Goal: Task Accomplishment & Management: Manage account settings

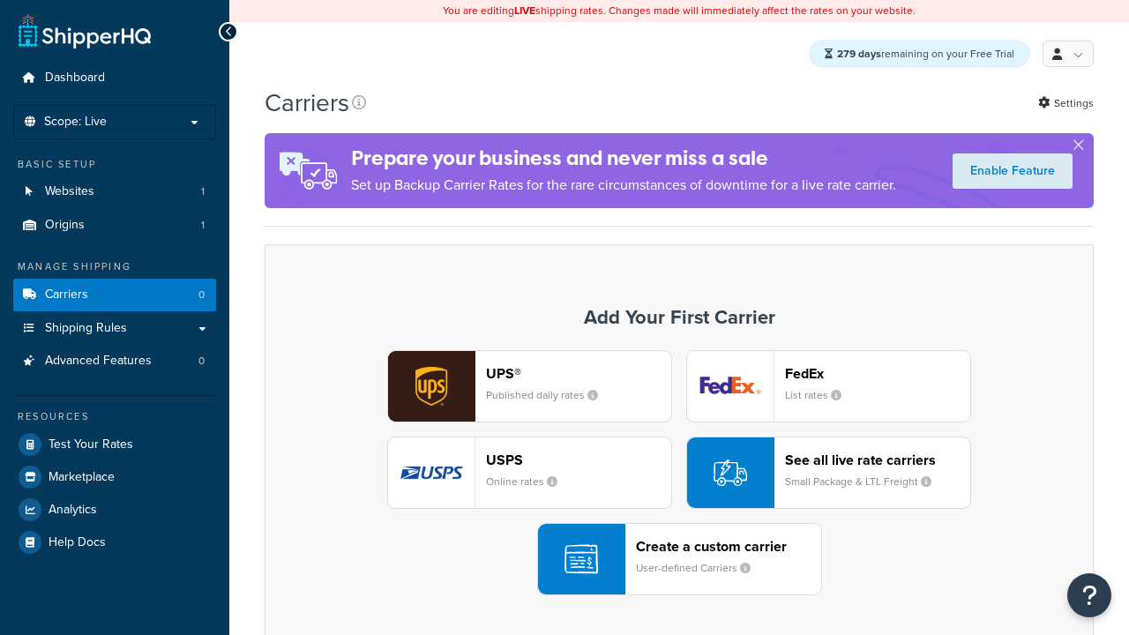
click at [679, 474] on div "UPS® Published daily rates FedEx List rates USPS Online rates See all live rate…" at bounding box center [679, 472] width 792 height 245
click at [679, 560] on div "Create a custom carrier User-defined Carriers" at bounding box center [728, 559] width 185 height 42
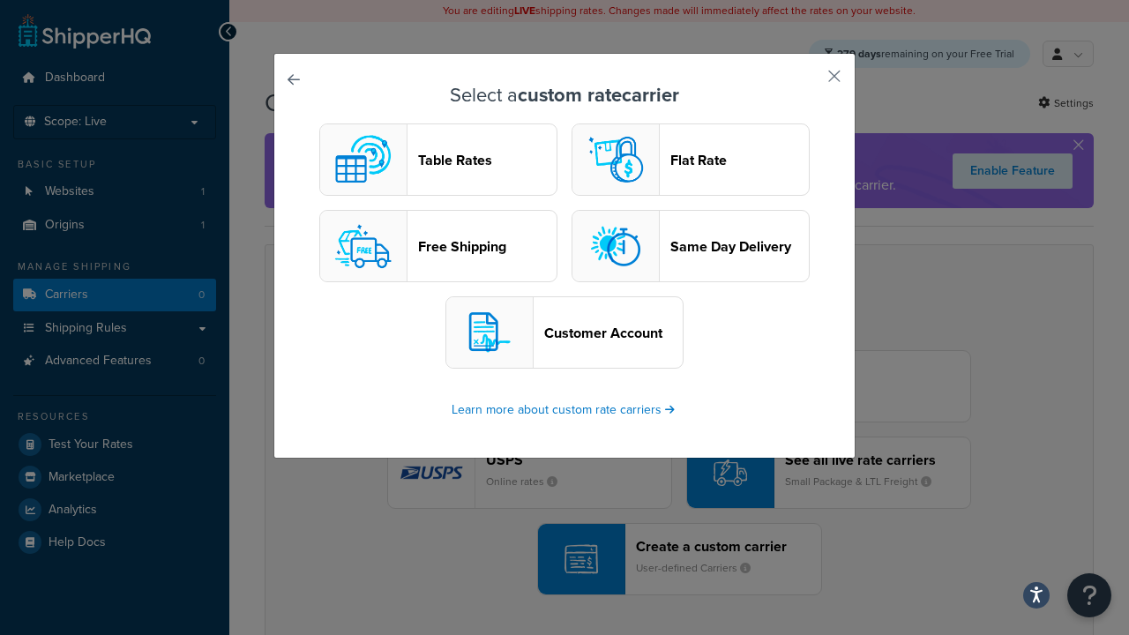
click at [438, 160] on header "Table Rates" at bounding box center [487, 160] width 138 height 17
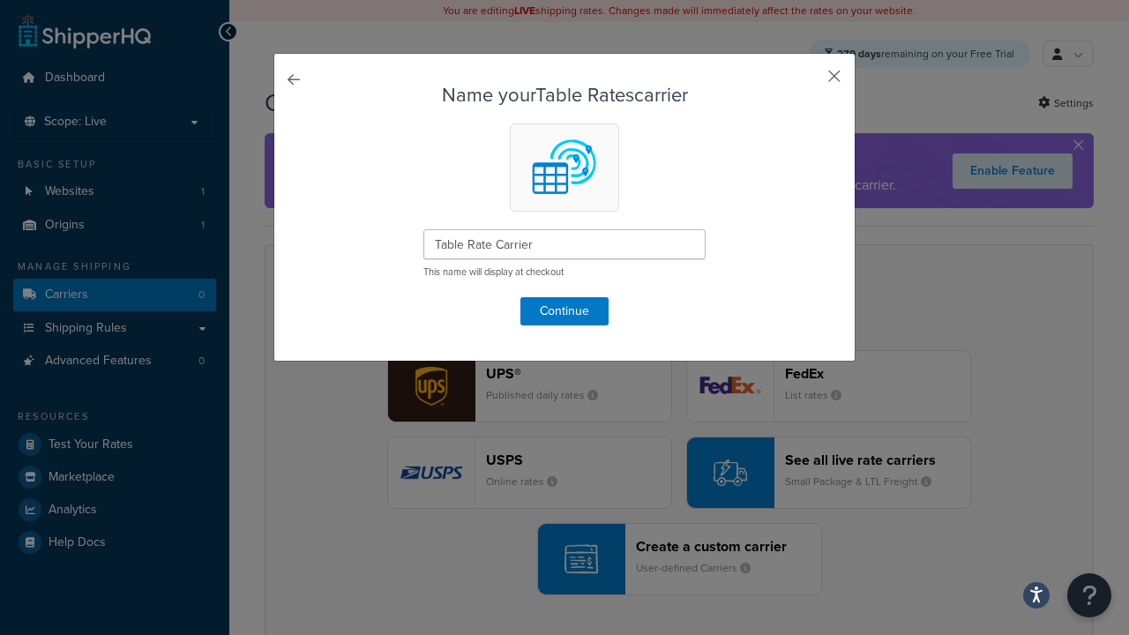
click at [808, 82] on button "button" at bounding box center [808, 82] width 4 height 4
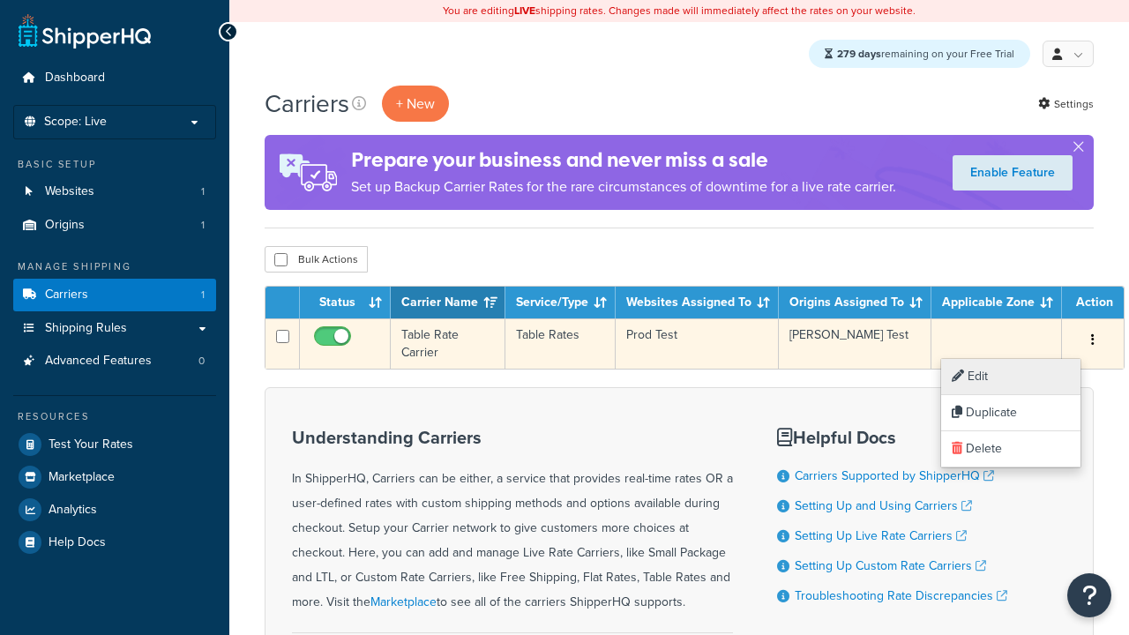
click at [1011, 377] on link "Edit" at bounding box center [1010, 377] width 139 height 36
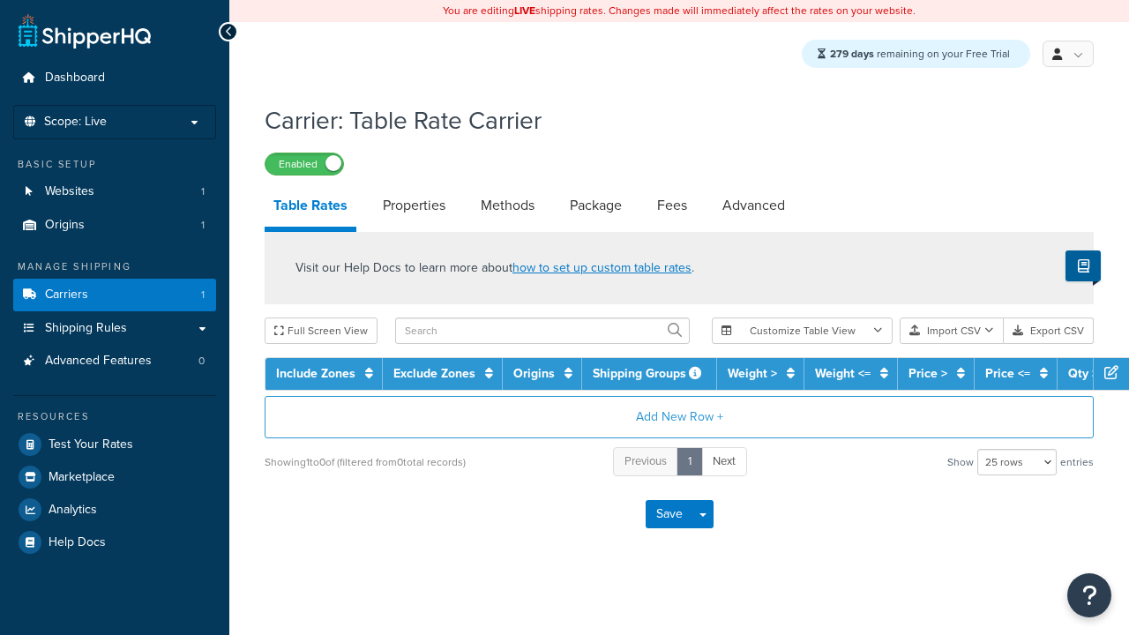
select select "25"
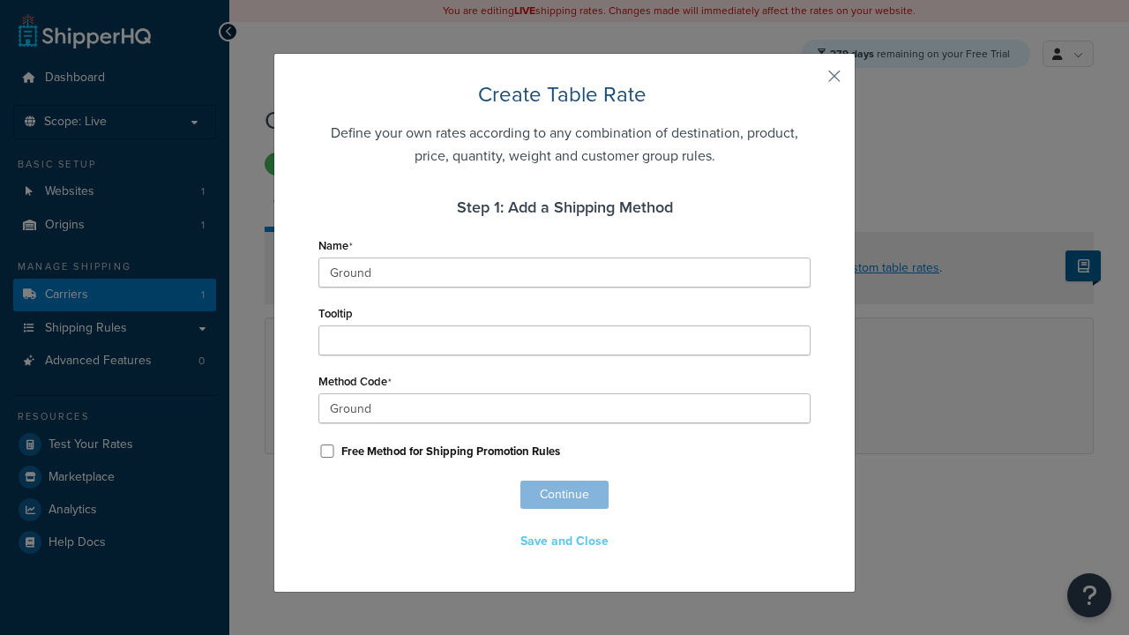
scroll to position [1138, 0]
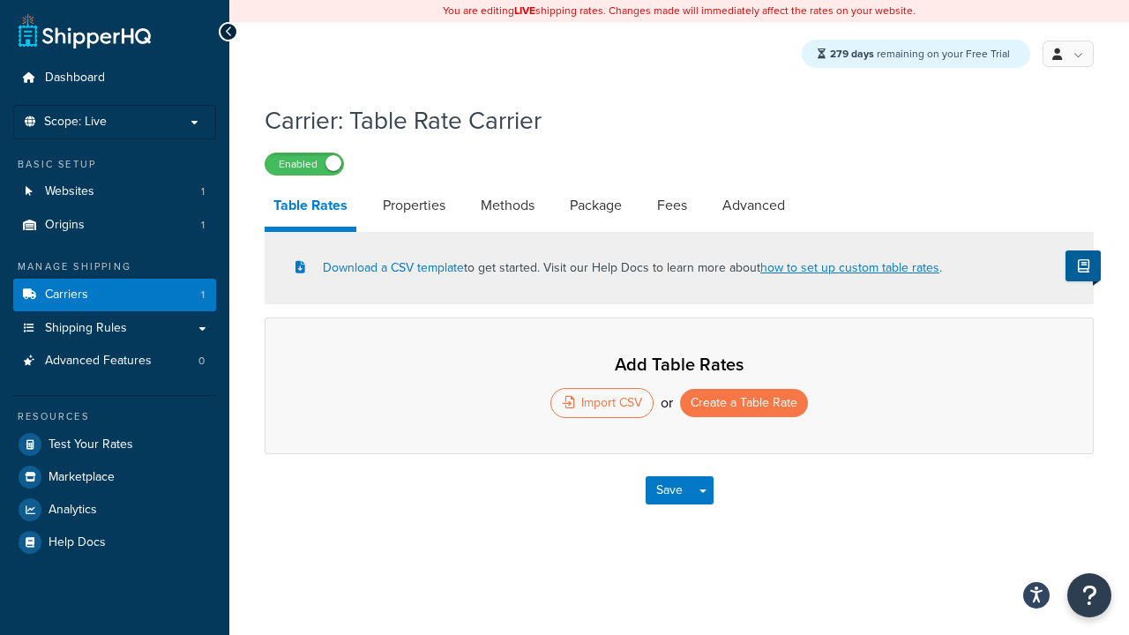
select select "25"
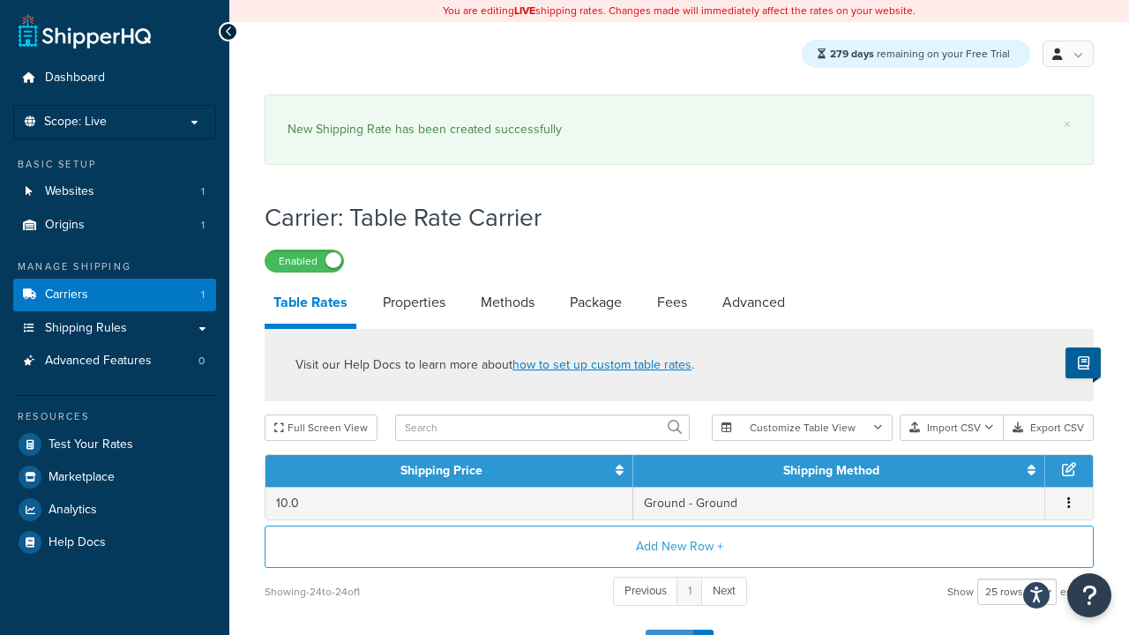
click at [668, 630] on button "Save" at bounding box center [670, 644] width 48 height 28
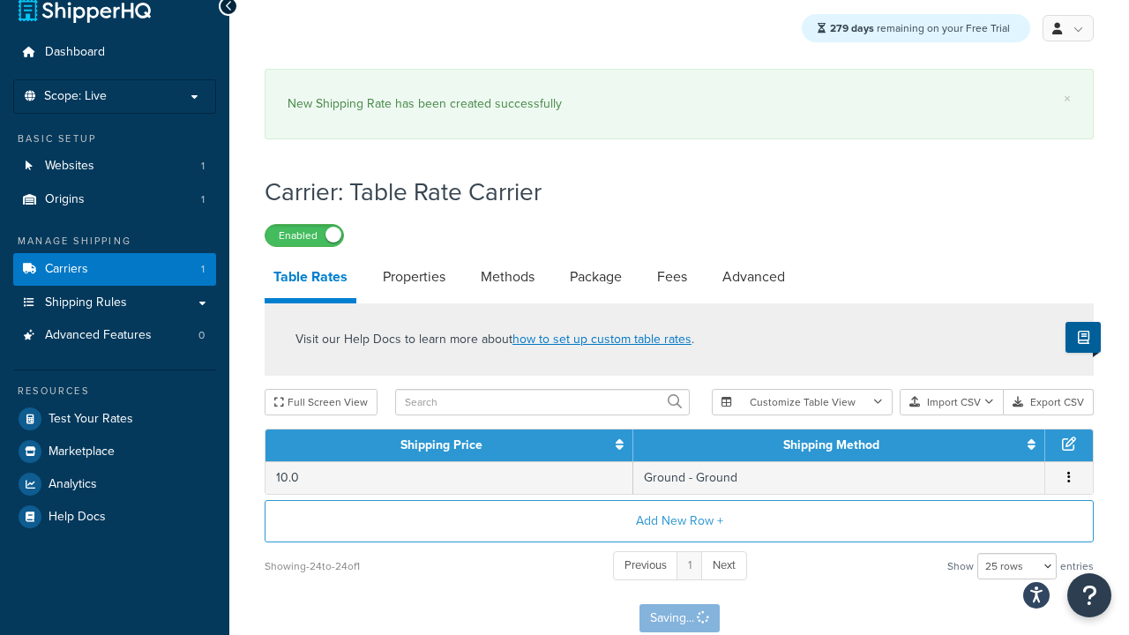
scroll to position [0, 0]
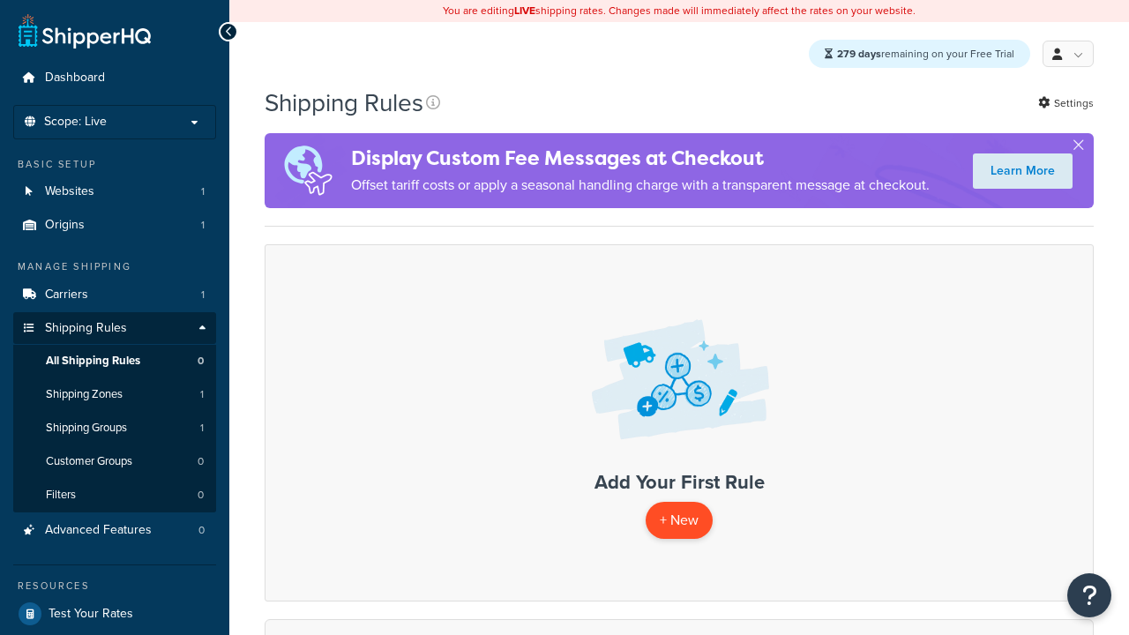
click at [678, 521] on p "+ New" at bounding box center [679, 520] width 67 height 36
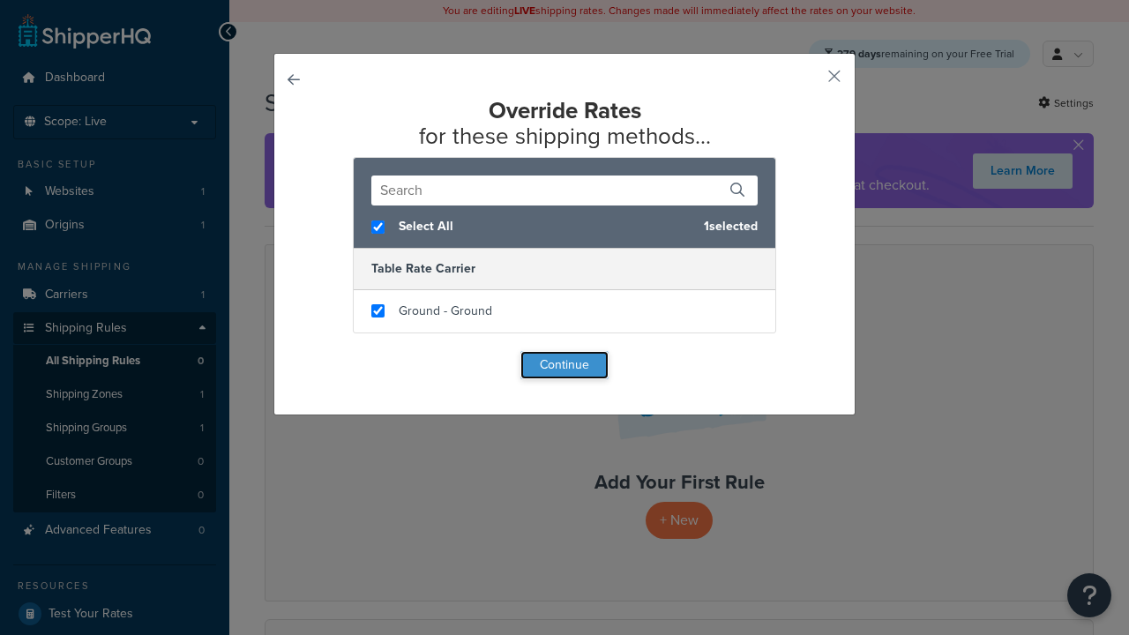
click at [564, 365] on button "Continue" at bounding box center [564, 365] width 88 height 28
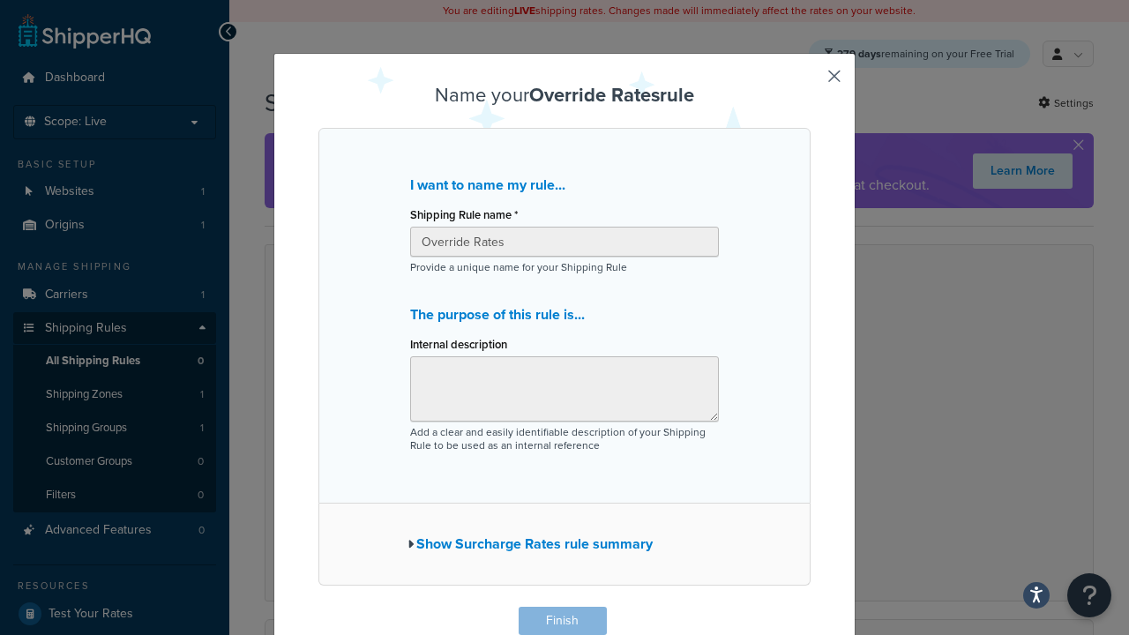
scroll to position [1, 0]
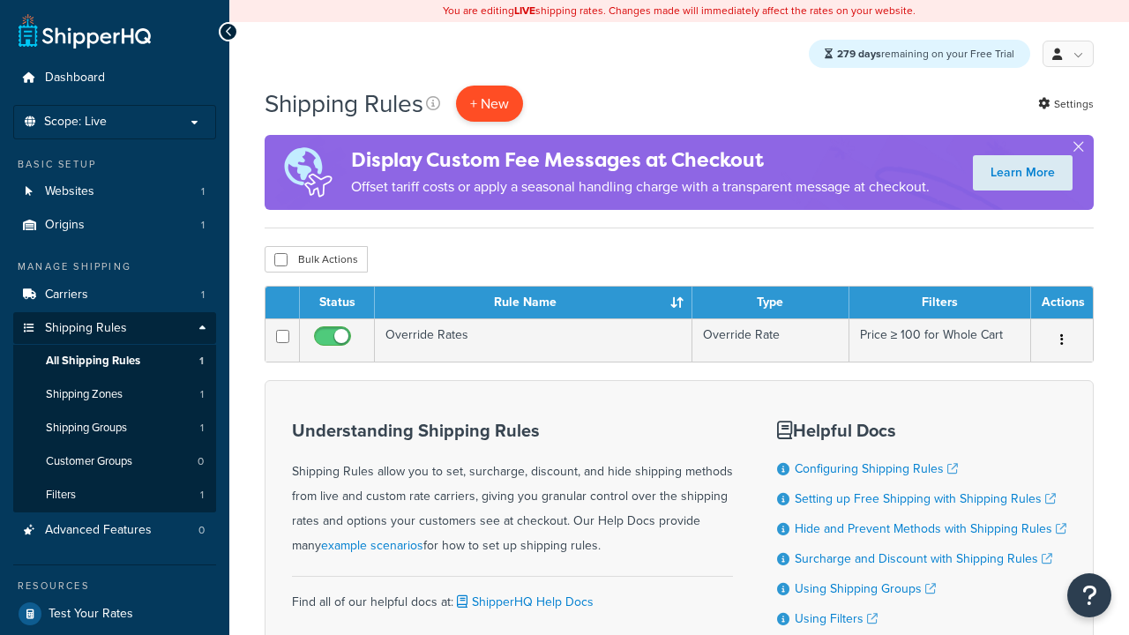
click at [491, 104] on p "+ New" at bounding box center [489, 104] width 67 height 36
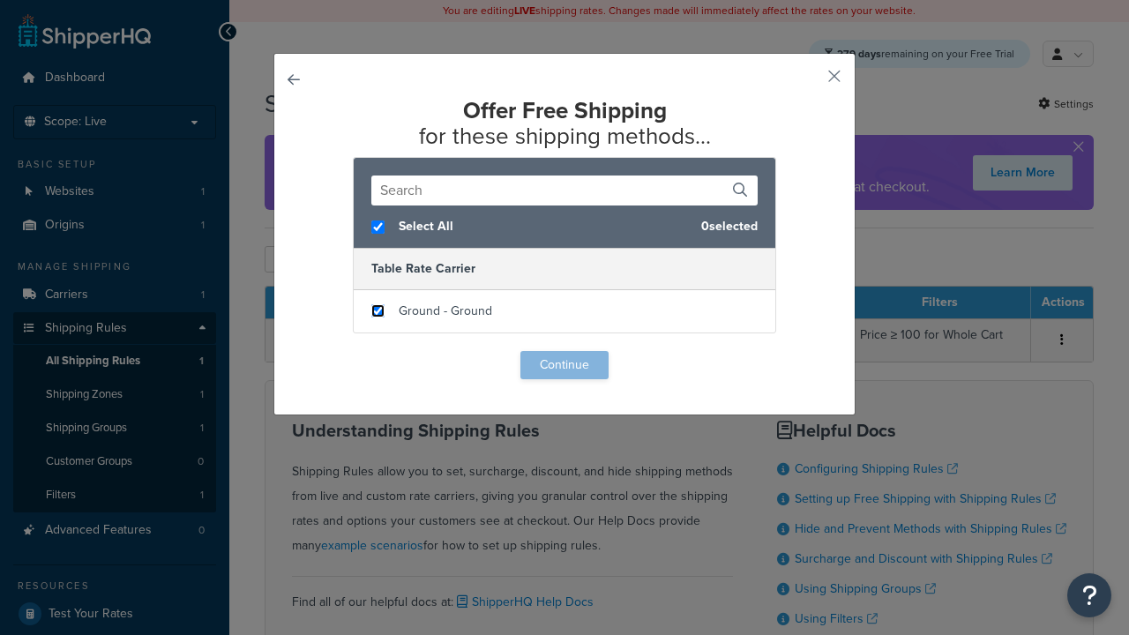
click at [377, 311] on input "checkbox" at bounding box center [377, 310] width 13 height 13
checkbox input "true"
click at [564, 365] on button "Continue" at bounding box center [564, 365] width 88 height 28
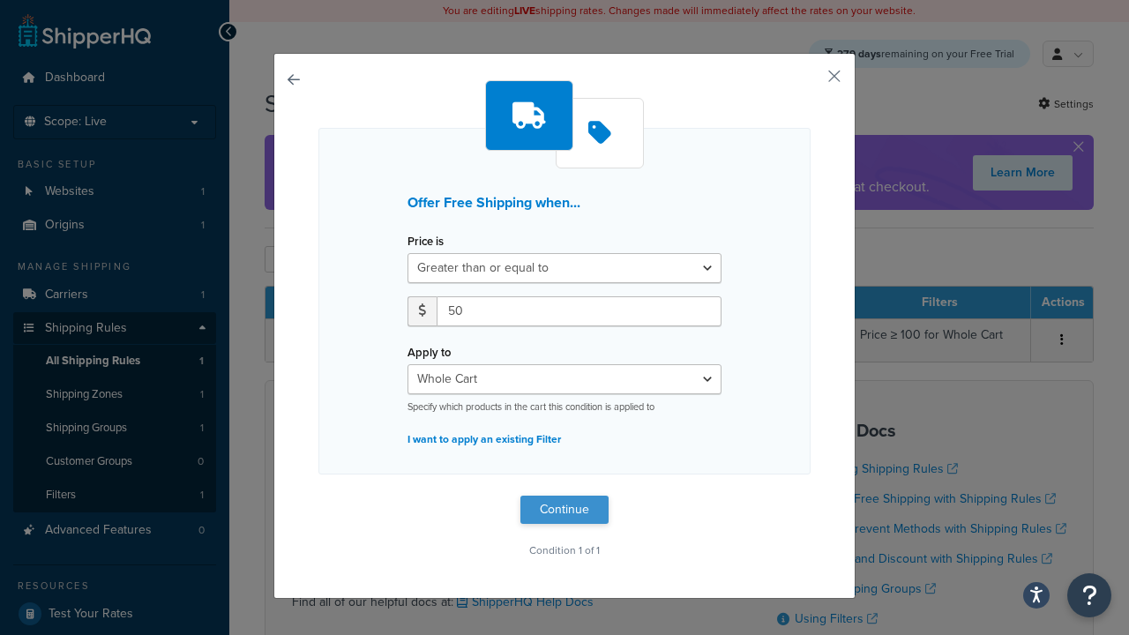
type input "50"
click at [564, 509] on button "Continue" at bounding box center [564, 510] width 88 height 28
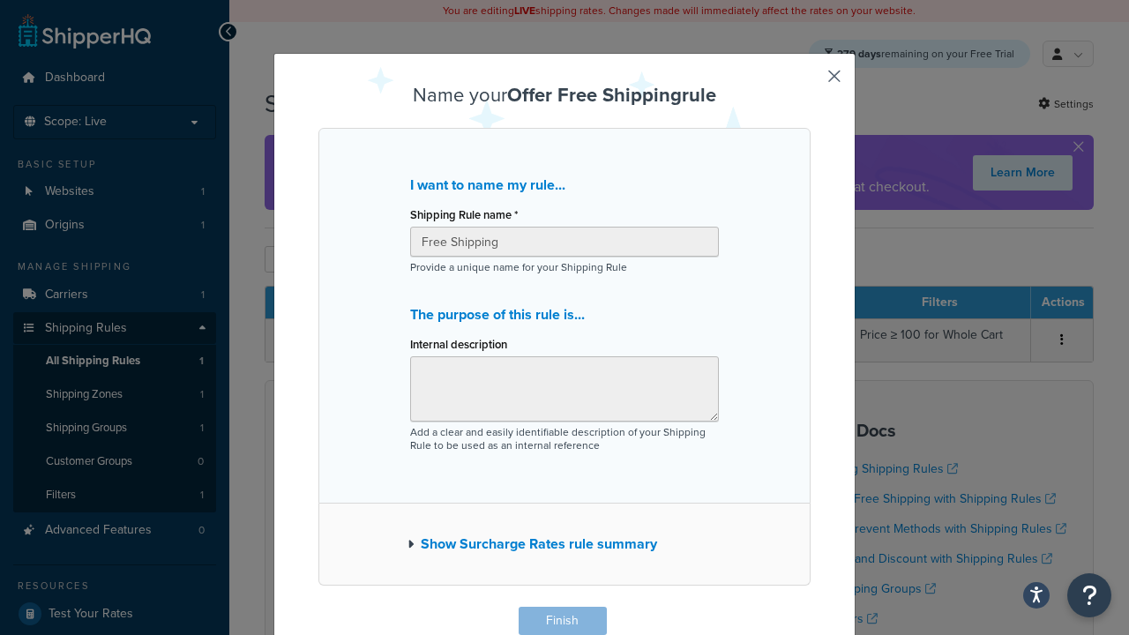
scroll to position [1, 0]
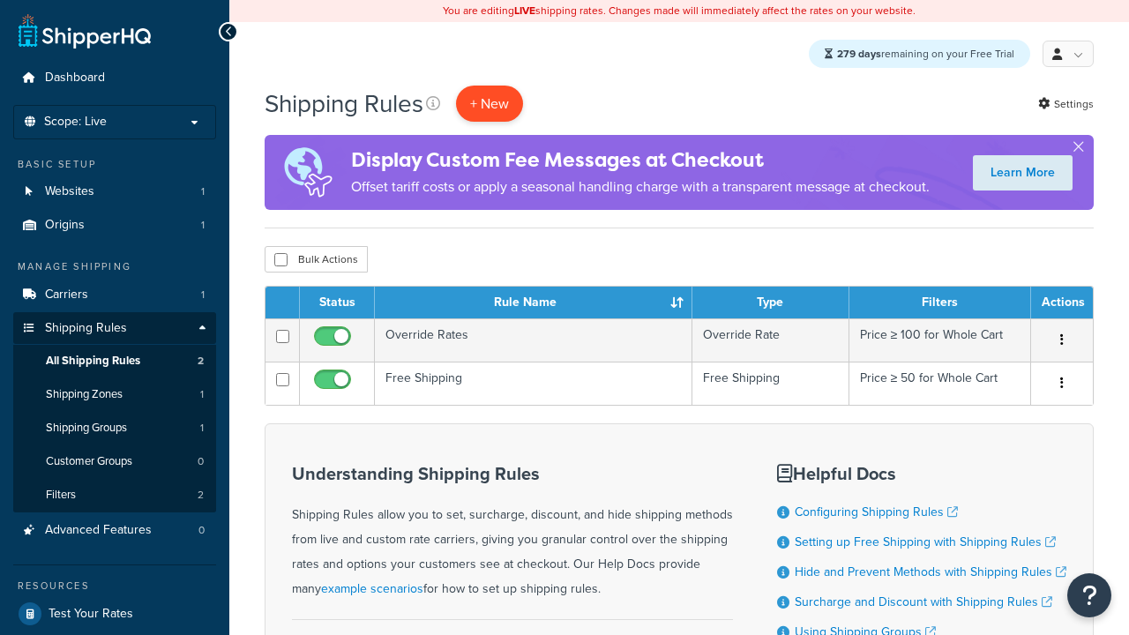
click at [491, 104] on p "+ New" at bounding box center [489, 104] width 67 height 36
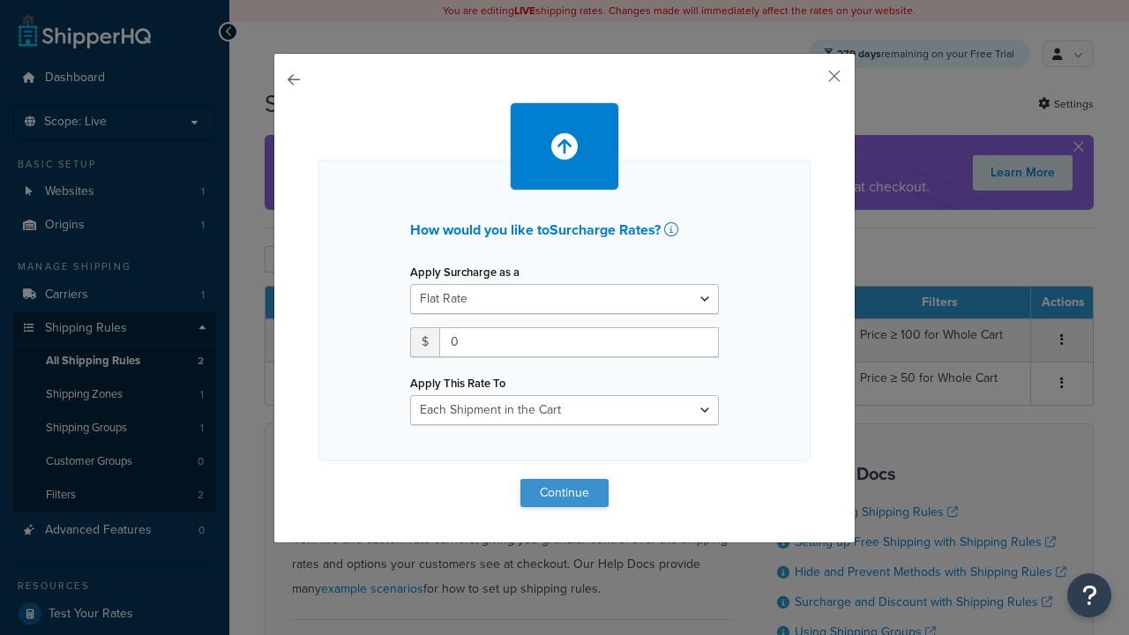
click at [564, 492] on button "Continue" at bounding box center [564, 493] width 88 height 28
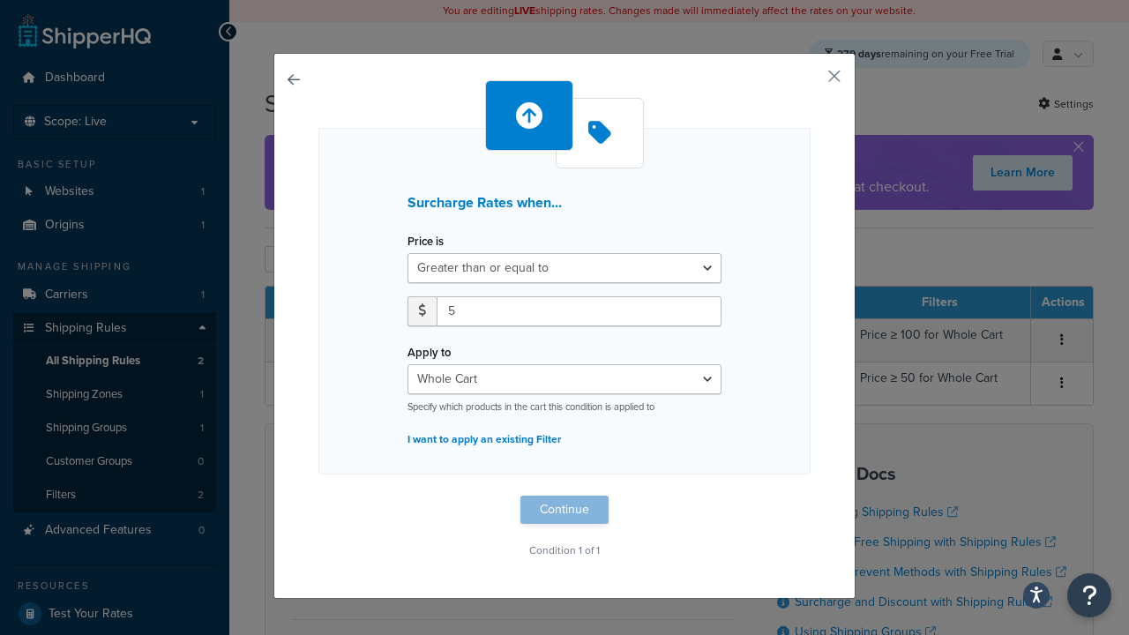
type input "5"
click at [564, 509] on button "Continue" at bounding box center [564, 510] width 88 height 28
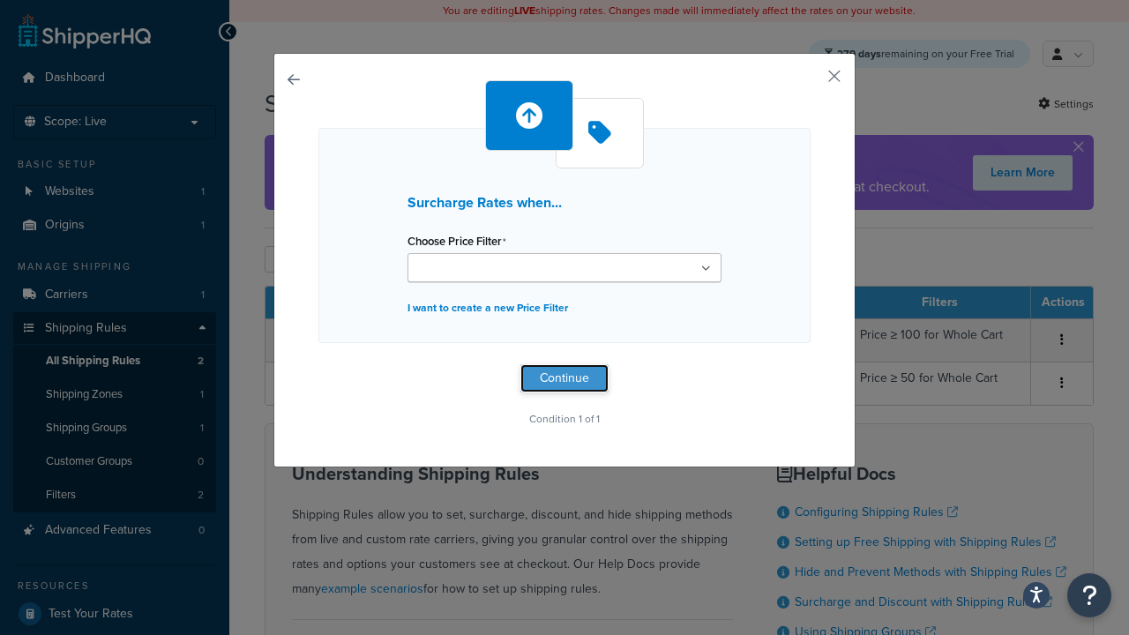
click at [564, 377] on button "Continue" at bounding box center [564, 378] width 88 height 28
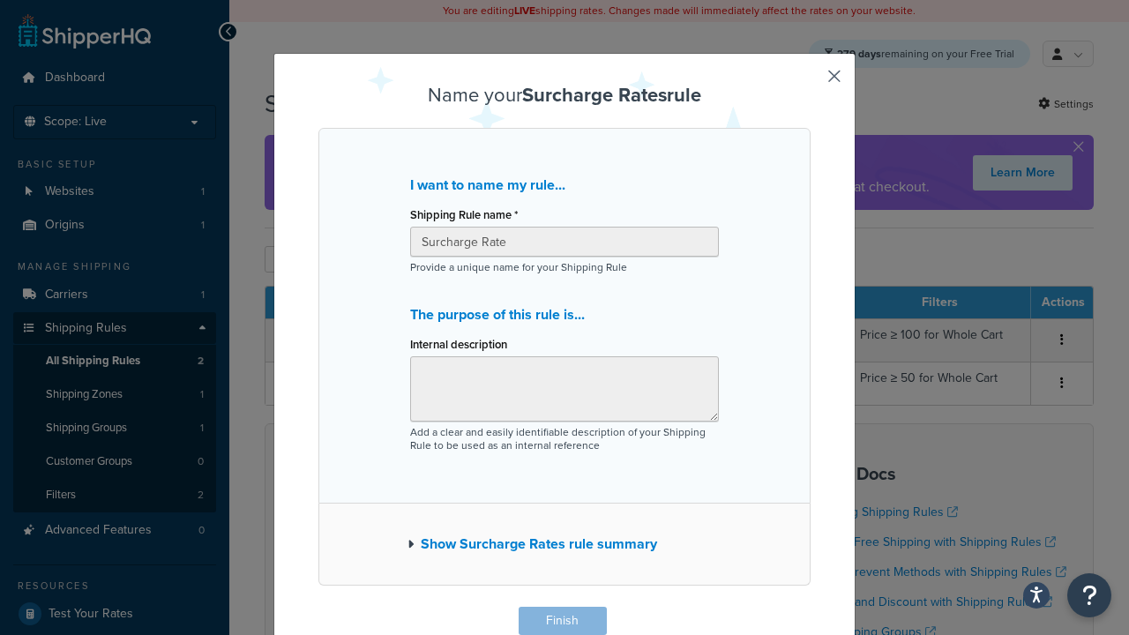
scroll to position [1, 0]
